Goal: Navigation & Orientation: Find specific page/section

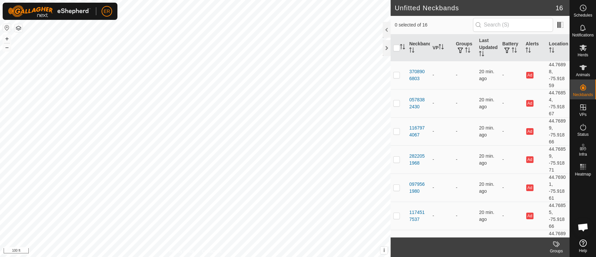
scroll to position [5495, 0]
click at [8, 38] on button "+" at bounding box center [7, 39] width 8 height 8
click at [9, 37] on button "+" at bounding box center [7, 39] width 8 height 8
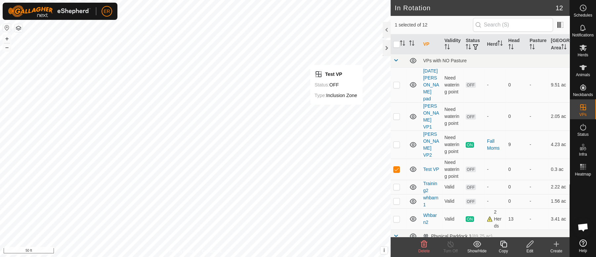
checkbox input "false"
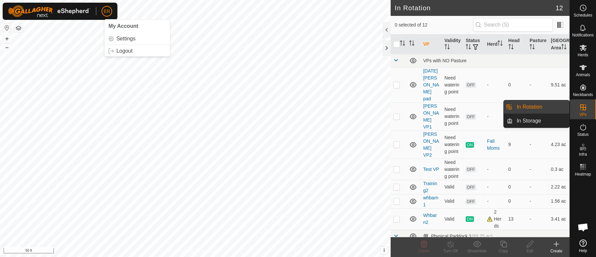
click at [108, 11] on span "ER" at bounding box center [107, 11] width 6 height 7
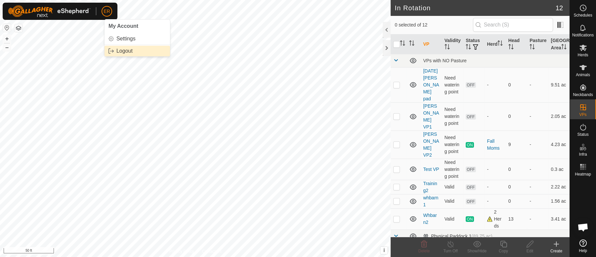
click at [125, 52] on link "Logout" at bounding box center [138, 51] width 66 height 11
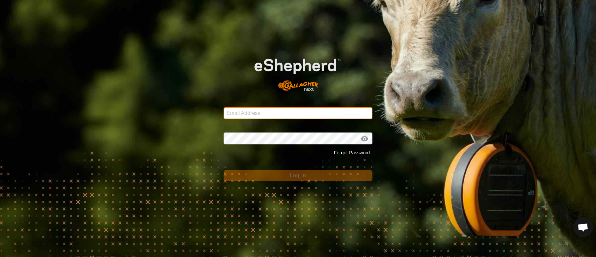
click at [254, 115] on input "Email Address" at bounding box center [298, 113] width 149 height 12
type input "[PERSON_NAME][EMAIL_ADDRESS][PERSON_NAME][DOMAIN_NAME]"
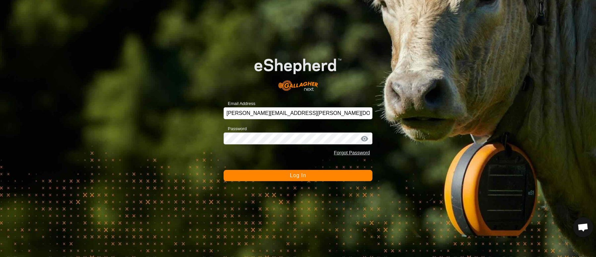
click at [303, 176] on span "Log In" at bounding box center [298, 175] width 16 height 6
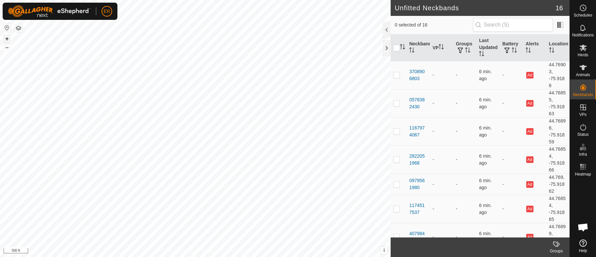
click at [6, 38] on button "+" at bounding box center [7, 39] width 8 height 8
click at [7, 37] on button "+" at bounding box center [7, 39] width 8 height 8
click at [6, 48] on button "–" at bounding box center [7, 47] width 8 height 8
click at [7, 41] on button "+" at bounding box center [7, 39] width 8 height 8
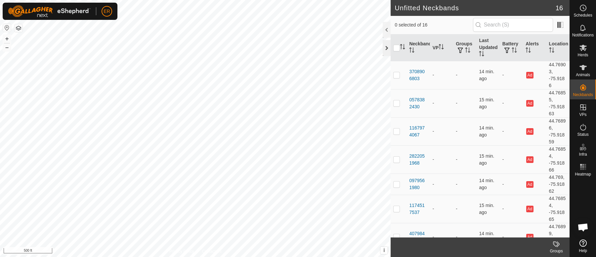
click at [388, 50] on div at bounding box center [387, 48] width 8 height 16
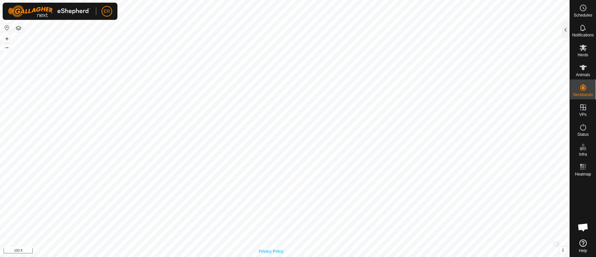
click at [266, 248] on div "Privacy Policy Contact Us B51 0007369776 pregnant cows Whbarn2 + – ⇧ i This app…" at bounding box center [285, 128] width 570 height 257
click at [172, 232] on div "Privacy Policy Contact Us B51 0007369776 pregnant cows Whbarn2 + – ⇧ i This app…" at bounding box center [285, 128] width 570 height 257
click at [3, 49] on button "–" at bounding box center [7, 47] width 8 height 8
click at [6, 48] on button "–" at bounding box center [7, 47] width 8 height 8
click at [6, 36] on button "+" at bounding box center [7, 39] width 8 height 8
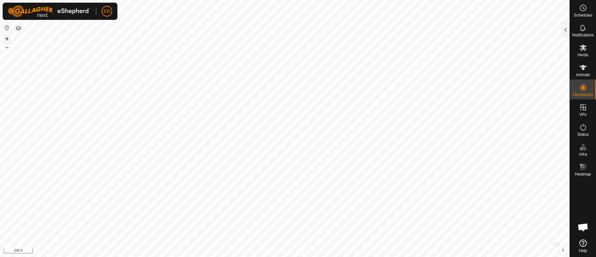
click at [7, 39] on button "+" at bounding box center [7, 39] width 8 height 8
click at [7, 51] on button "–" at bounding box center [7, 47] width 8 height 8
click at [7, 49] on button "–" at bounding box center [7, 47] width 8 height 8
click at [8, 38] on button "+" at bounding box center [7, 39] width 8 height 8
click at [8, 39] on button "+" at bounding box center [7, 39] width 8 height 8
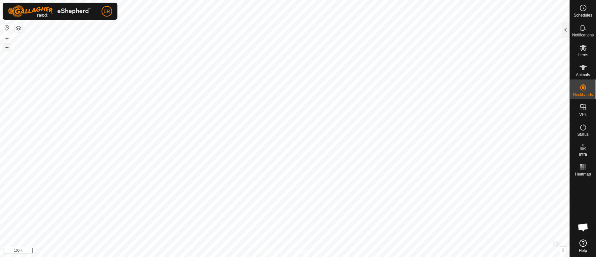
click at [6, 48] on button "–" at bounding box center [7, 47] width 8 height 8
click at [6, 38] on button "+" at bounding box center [7, 39] width 8 height 8
